Goal: Information Seeking & Learning: Learn about a topic

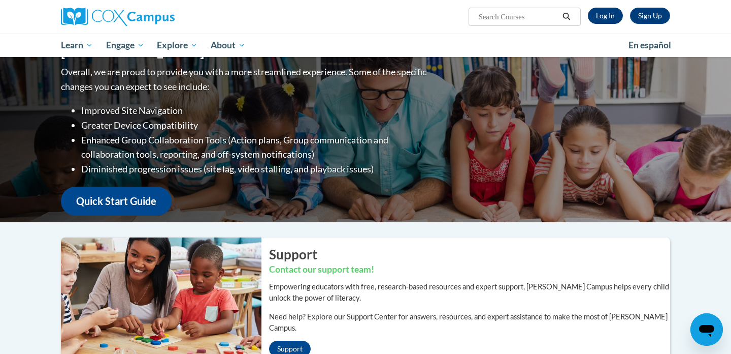
click at [610, 16] on link "Log In" at bounding box center [605, 16] width 35 height 16
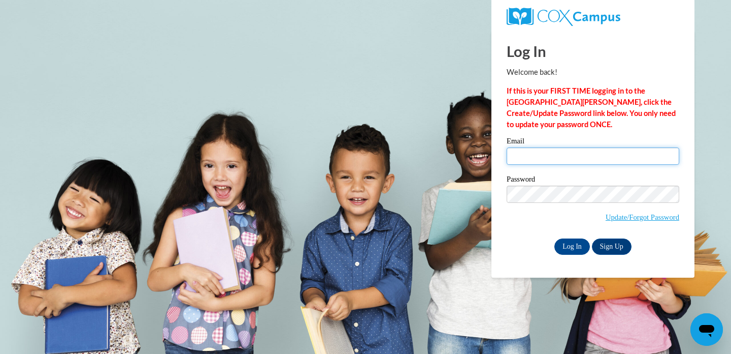
type input "savgeoxxx@gmail.com"
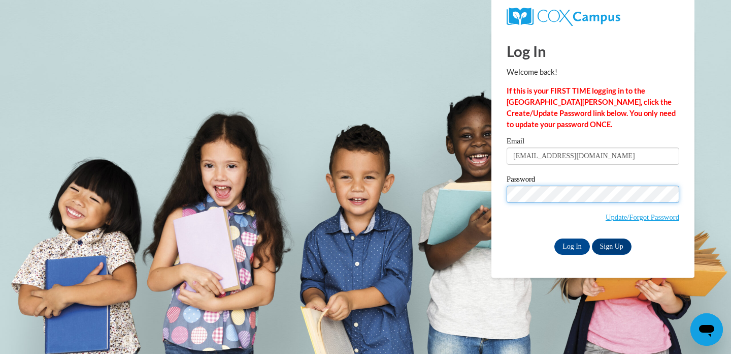
click at [571, 244] on input "Log In" at bounding box center [573, 246] width 36 height 16
click at [573, 245] on input "Log In" at bounding box center [573, 246] width 36 height 16
click at [572, 243] on input "Log In" at bounding box center [573, 246] width 36 height 16
click at [618, 243] on link "Sign Up" at bounding box center [612, 246] width 40 height 16
click at [614, 242] on link "Sign Up" at bounding box center [612, 246] width 40 height 16
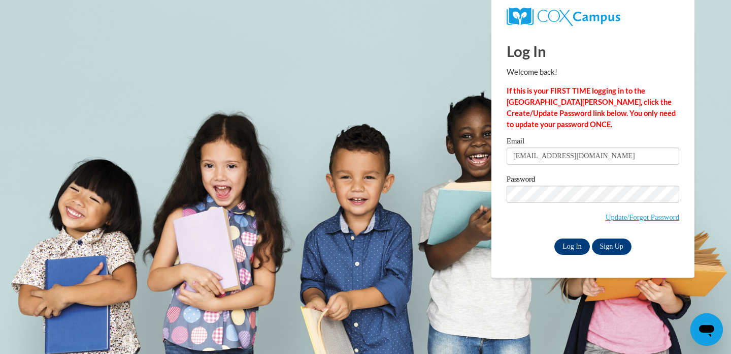
click at [563, 246] on input "Log In" at bounding box center [573, 246] width 36 height 16
click at [535, 201] on span "Update/Forgot Password" at bounding box center [593, 206] width 173 height 42
click at [578, 242] on input "Log In" at bounding box center [573, 246] width 36 height 16
click at [651, 218] on link "Update/Forgot Password" at bounding box center [643, 217] width 74 height 8
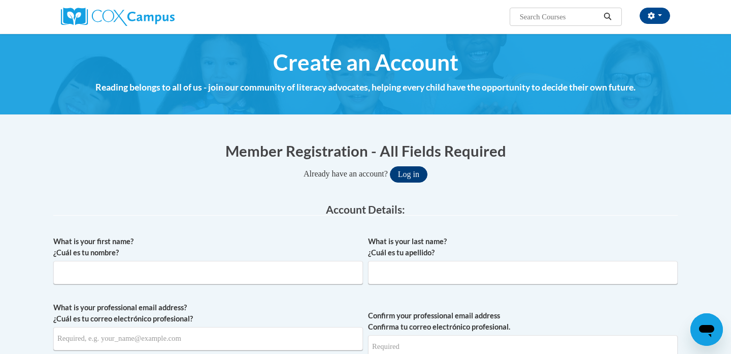
click at [408, 175] on button "Log in" at bounding box center [409, 174] width 38 height 16
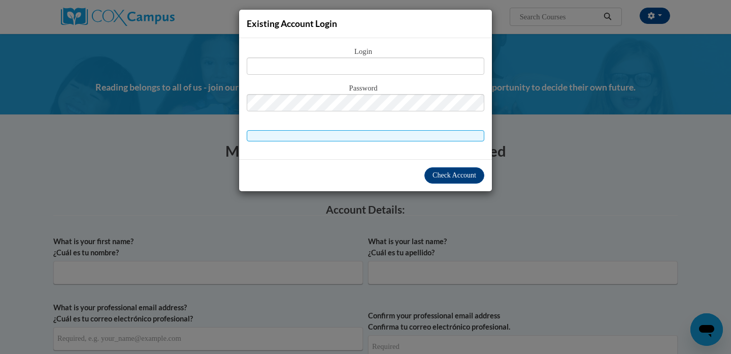
click at [611, 149] on div "Existing Account Login Login Password" at bounding box center [365, 177] width 731 height 354
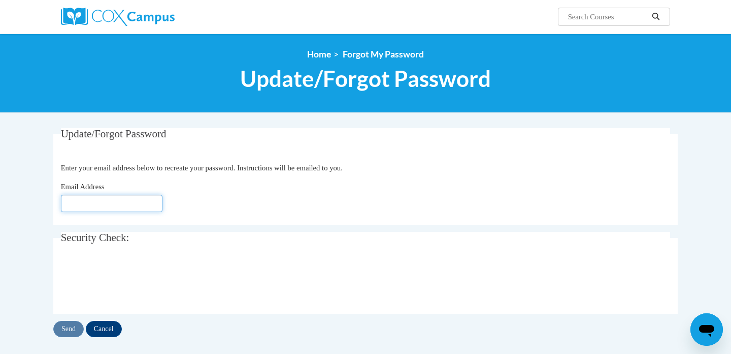
type input "[EMAIL_ADDRESS][DOMAIN_NAME]"
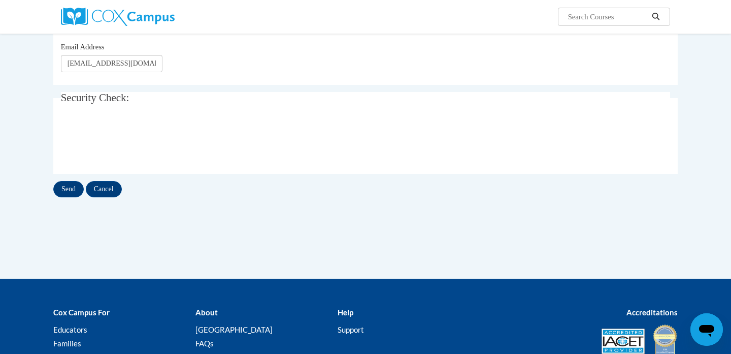
scroll to position [133, 0]
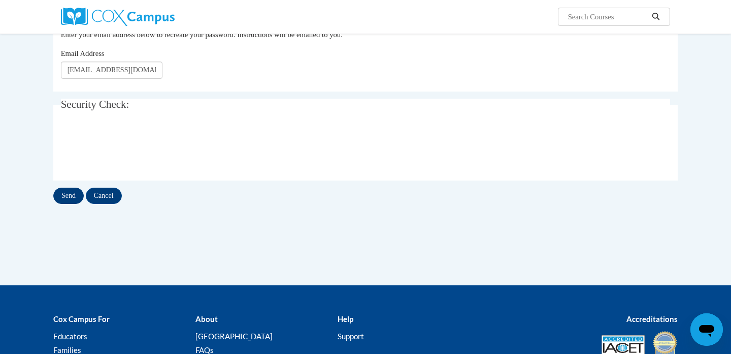
click at [65, 196] on input "Send" at bounding box center [68, 195] width 30 height 16
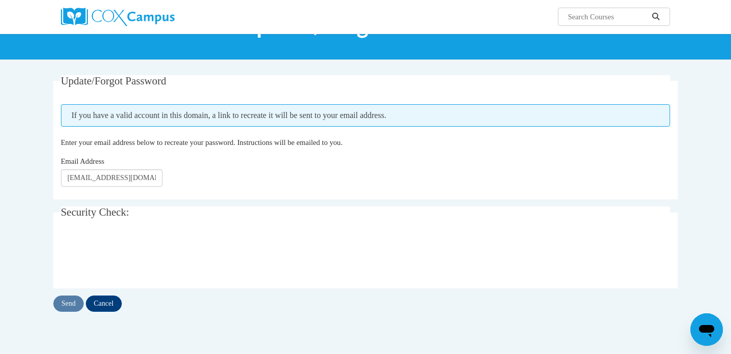
scroll to position [68, 0]
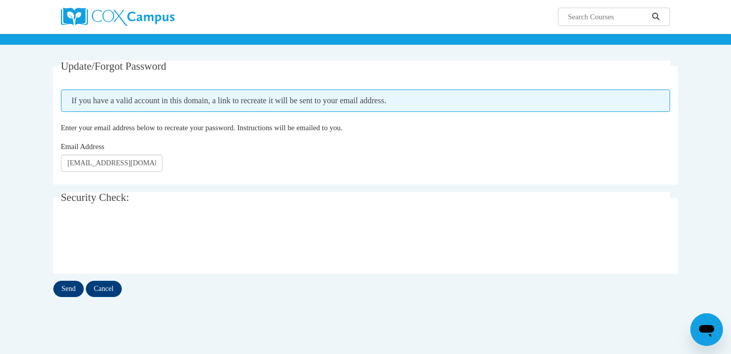
click at [71, 290] on input "Send" at bounding box center [68, 288] width 30 height 16
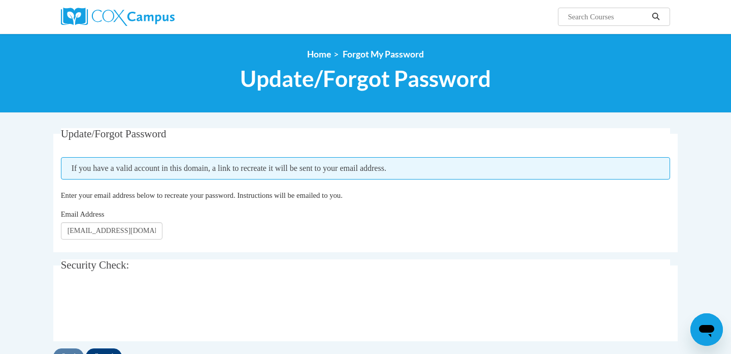
click at [318, 227] on div "Email Address [EMAIL_ADDRESS][DOMAIN_NAME]" at bounding box center [366, 223] width 610 height 31
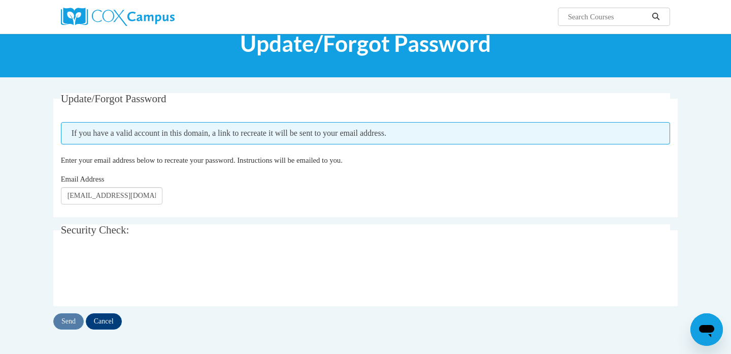
scroll to position [53, 0]
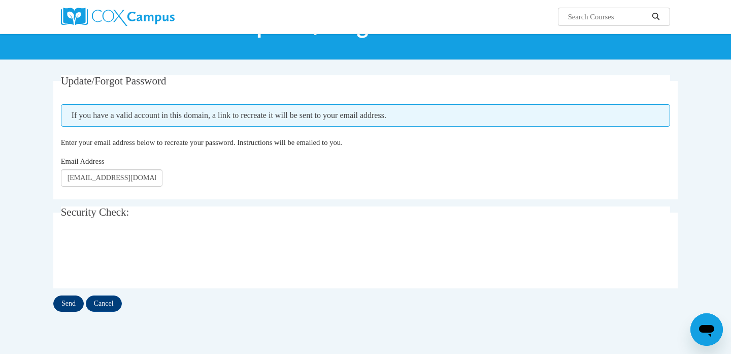
click at [67, 302] on input "Send" at bounding box center [68, 303] width 30 height 16
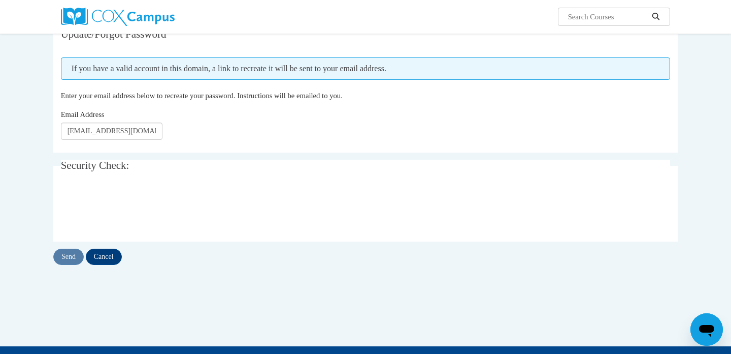
click at [105, 268] on div "Update/Forgot Password Please enter your email address If you have a valid acco…" at bounding box center [366, 156] width 640 height 257
click at [105, 261] on input "Cancel" at bounding box center [104, 256] width 36 height 16
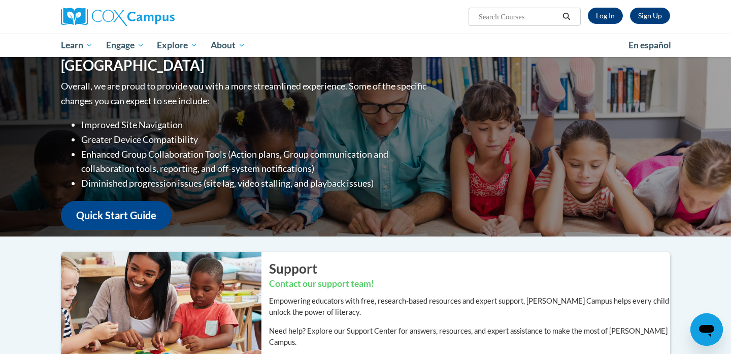
scroll to position [12, 0]
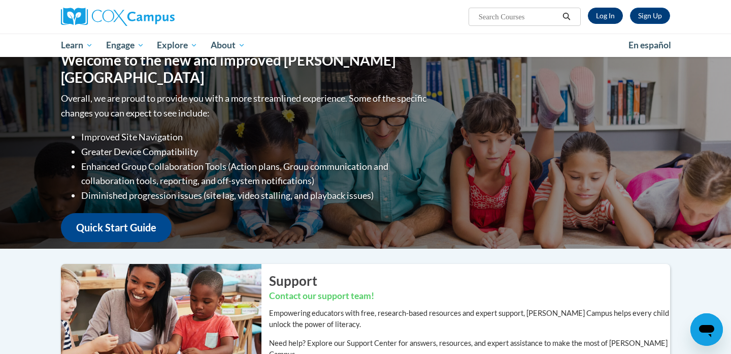
click at [598, 17] on link "Log In" at bounding box center [605, 16] width 35 height 16
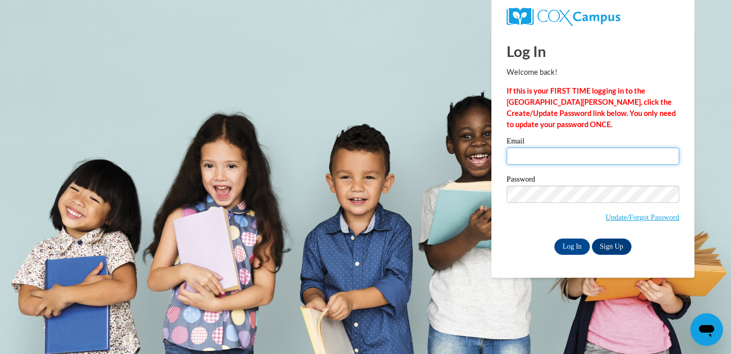
type input "[EMAIL_ADDRESS][DOMAIN_NAME]"
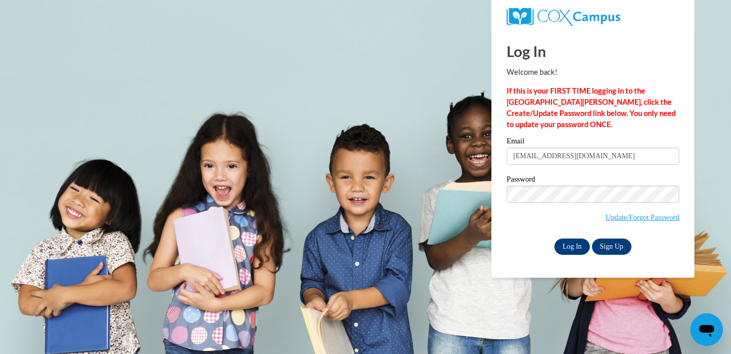
click at [572, 246] on input "Log In" at bounding box center [573, 246] width 36 height 16
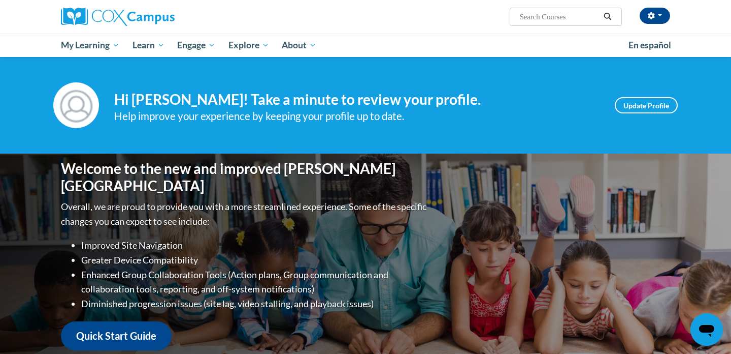
click at [567, 15] on input "Search..." at bounding box center [559, 17] width 81 height 12
type input "trama"
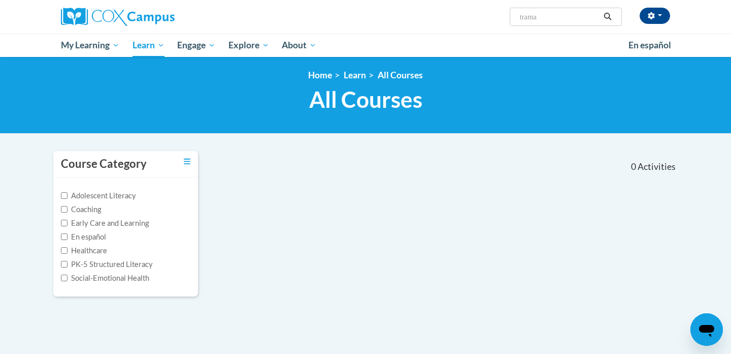
scroll to position [1, 0]
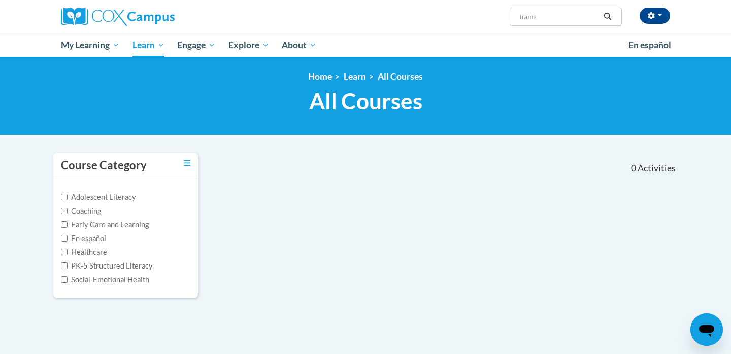
click at [583, 20] on input "trama" at bounding box center [559, 17] width 81 height 12
type input "trauma"
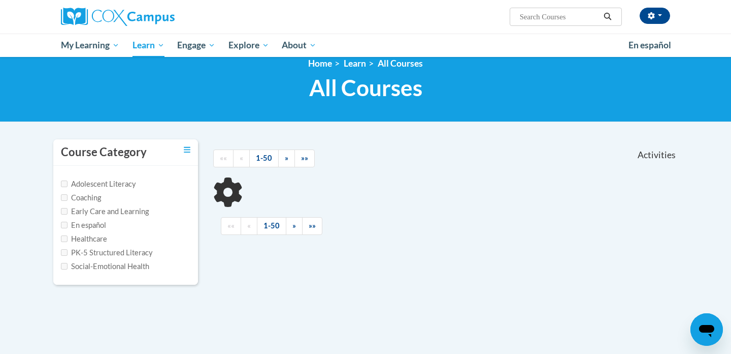
scroll to position [17, 1]
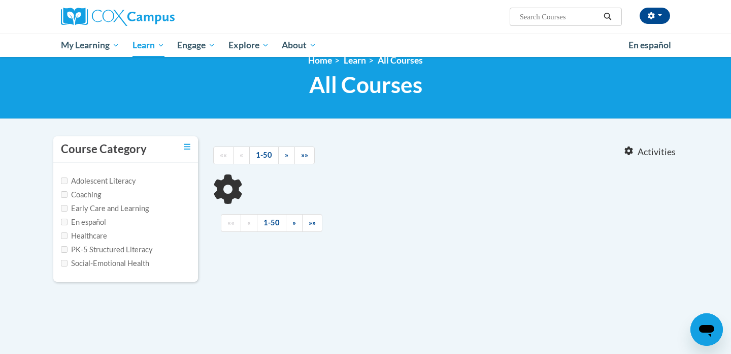
type input "trauma"
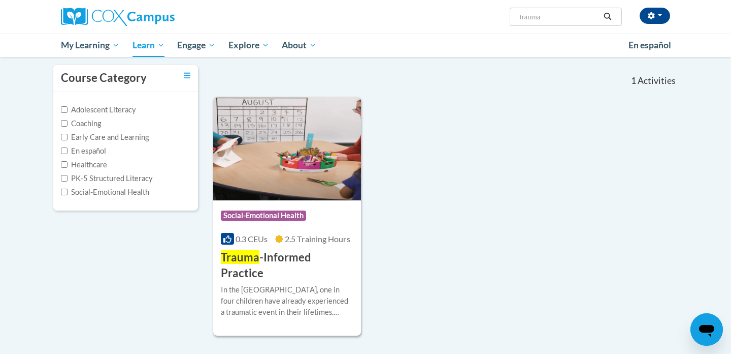
scroll to position [108, 0]
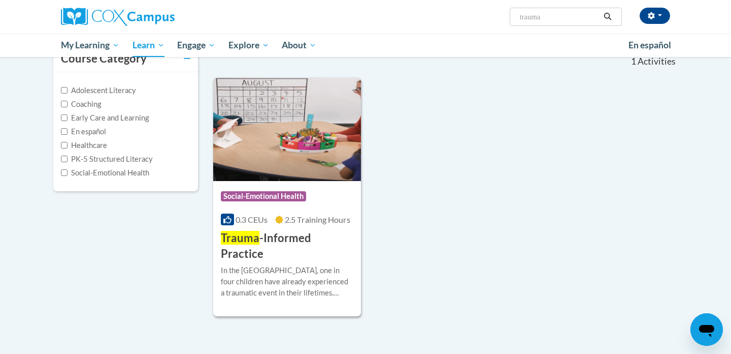
click at [284, 265] on div "In the United States, one in four children have already experienced a traumatic…" at bounding box center [287, 282] width 133 height 34
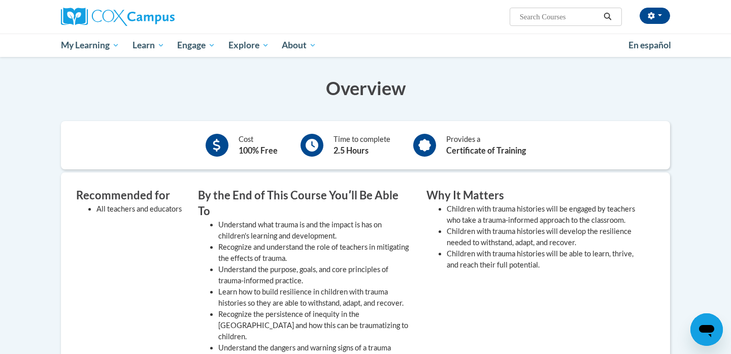
scroll to position [274, 0]
